Goal: Transaction & Acquisition: Book appointment/travel/reservation

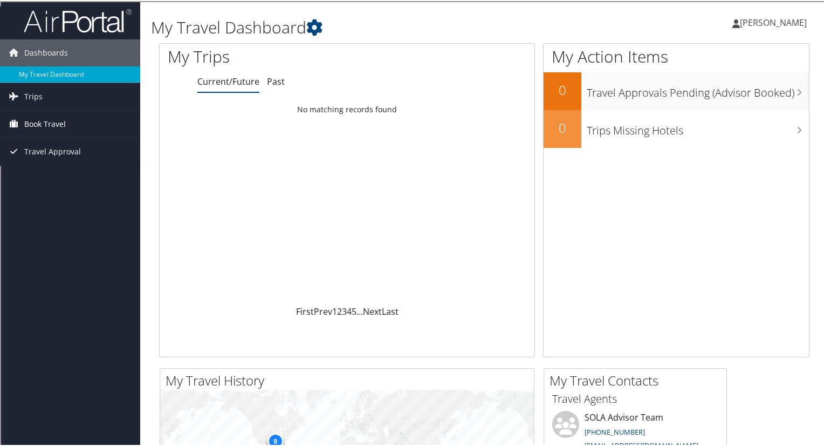
click at [46, 120] on span "Book Travel" at bounding box center [45, 123] width 42 height 27
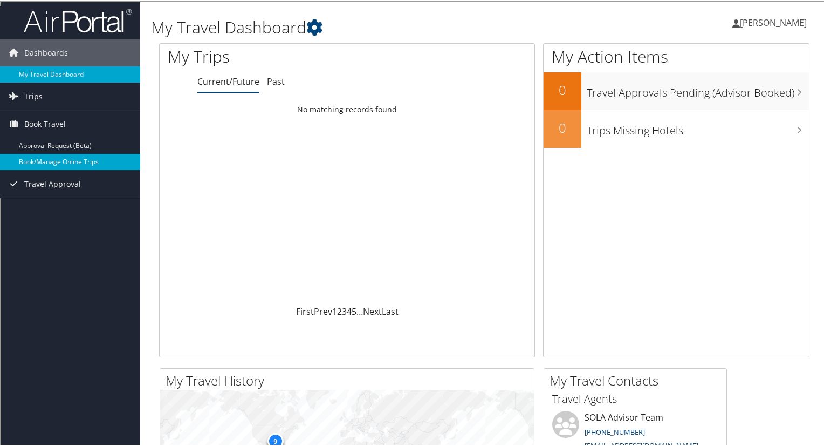
click at [51, 158] on link "Book/Manage Online Trips" at bounding box center [70, 161] width 140 height 16
